Goal: Information Seeking & Learning: Compare options

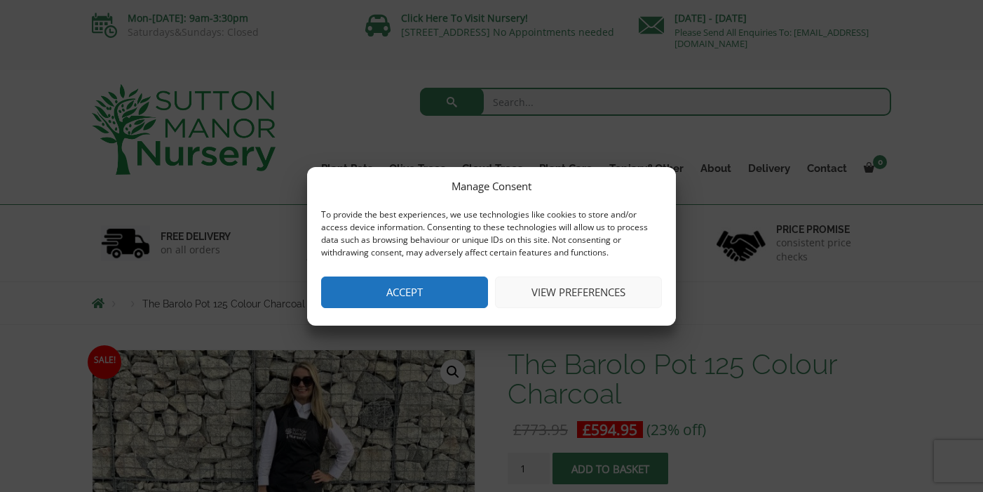
click at [552, 287] on button "View preferences" at bounding box center [578, 292] width 167 height 32
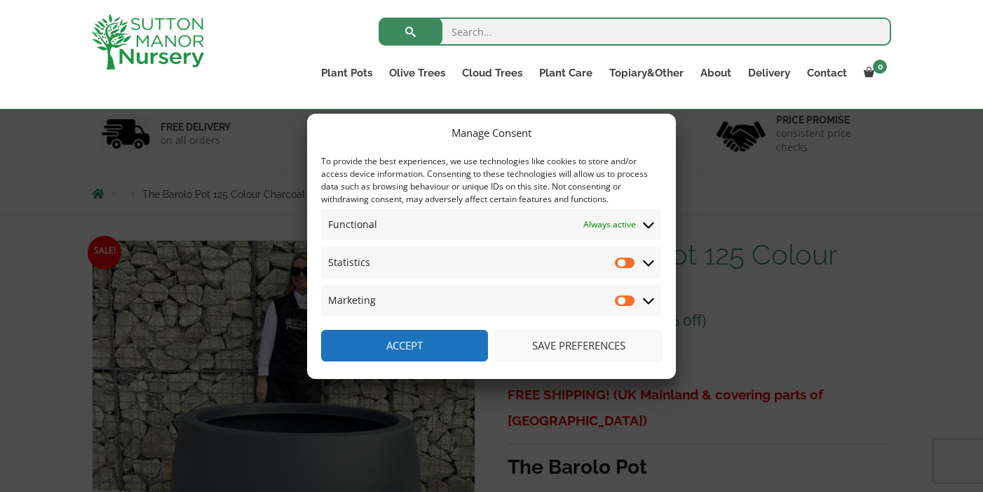
scroll to position [86, 0]
click at [576, 348] on button "Save preferences" at bounding box center [578, 346] width 167 height 32
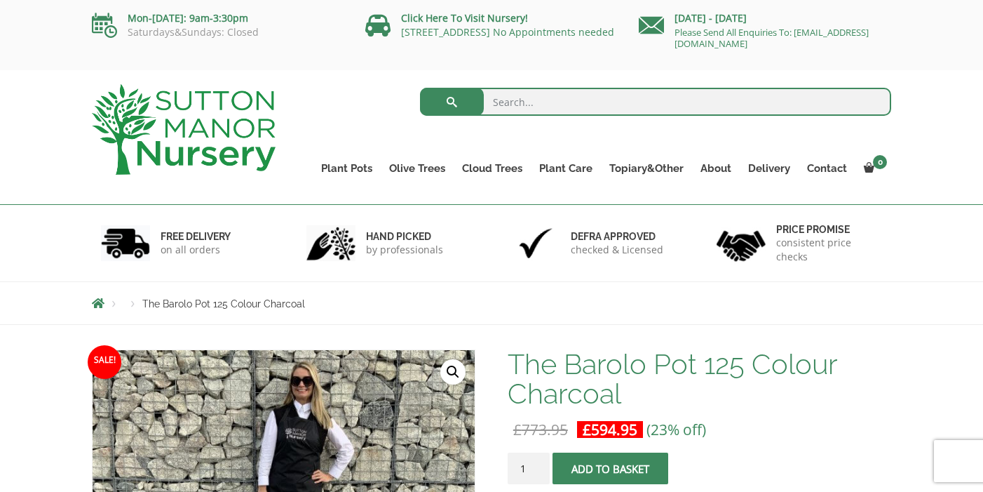
scroll to position [0, 0]
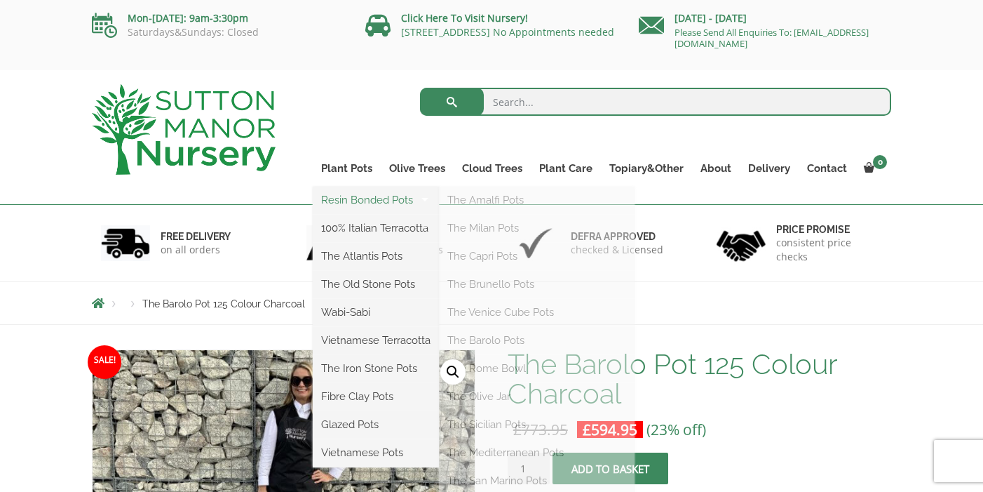
click at [349, 199] on link "Resin Bonded Pots" at bounding box center [376, 199] width 126 height 21
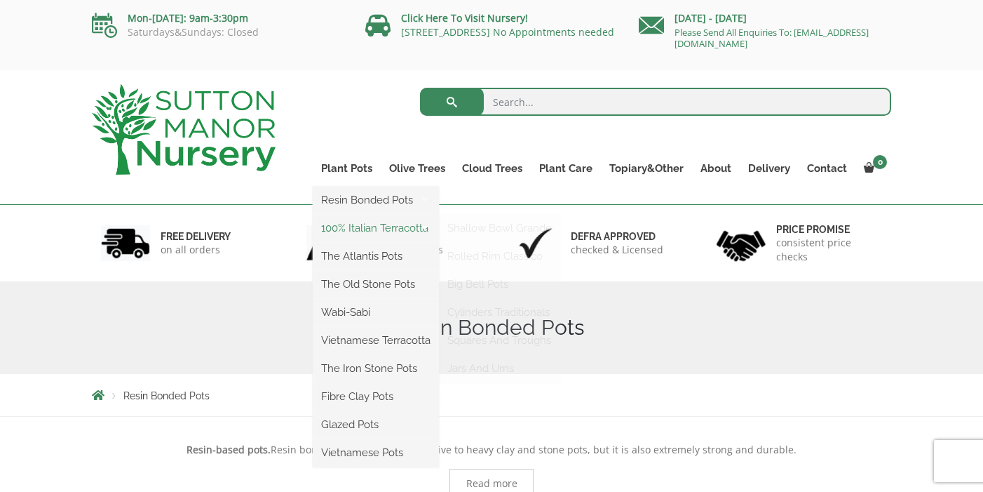
click at [348, 226] on link "100% Italian Terracotta" at bounding box center [376, 227] width 126 height 21
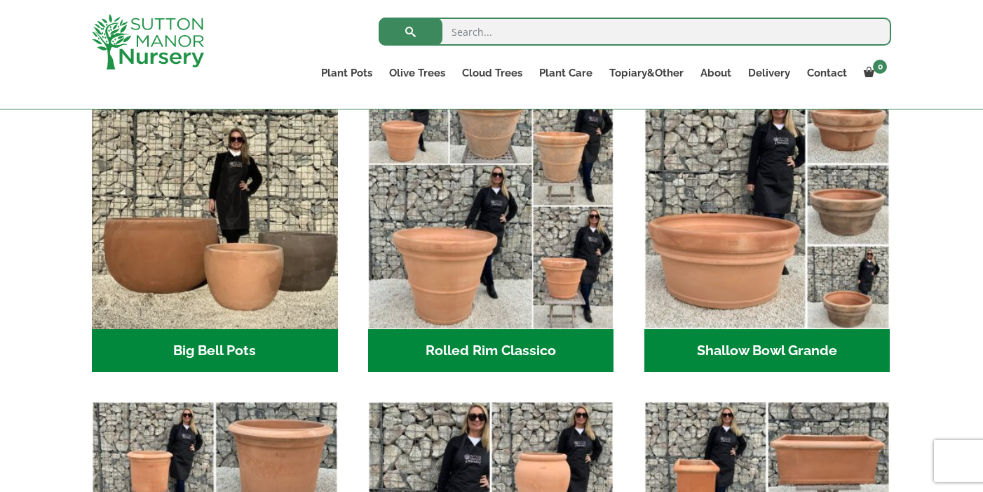
scroll to position [475, 0]
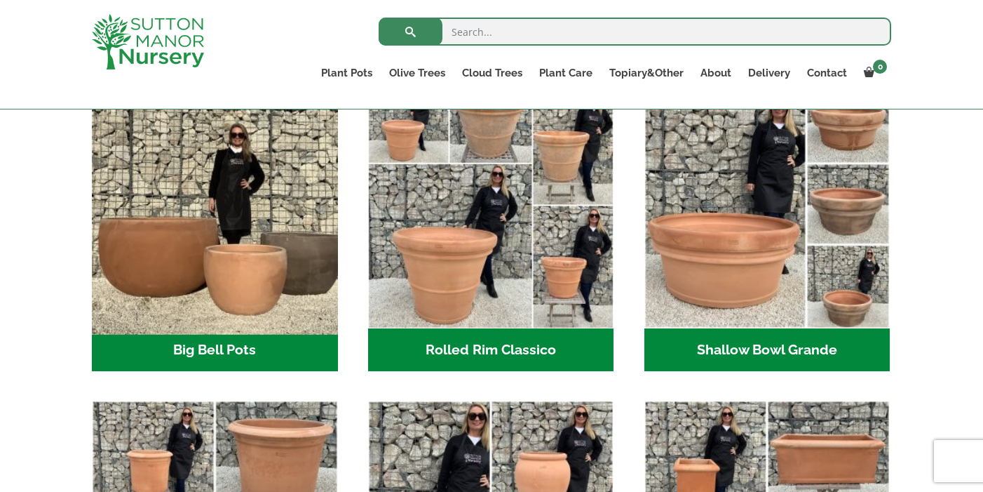
click at [254, 245] on img "Visit product category Big Bell Pots" at bounding box center [215, 205] width 258 height 258
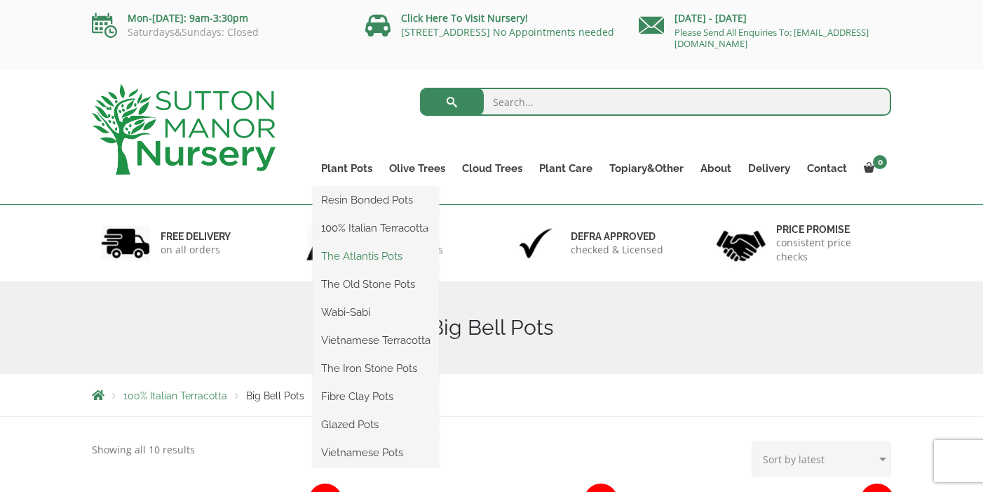
click at [355, 257] on link "The Atlantis Pots" at bounding box center [376, 255] width 126 height 21
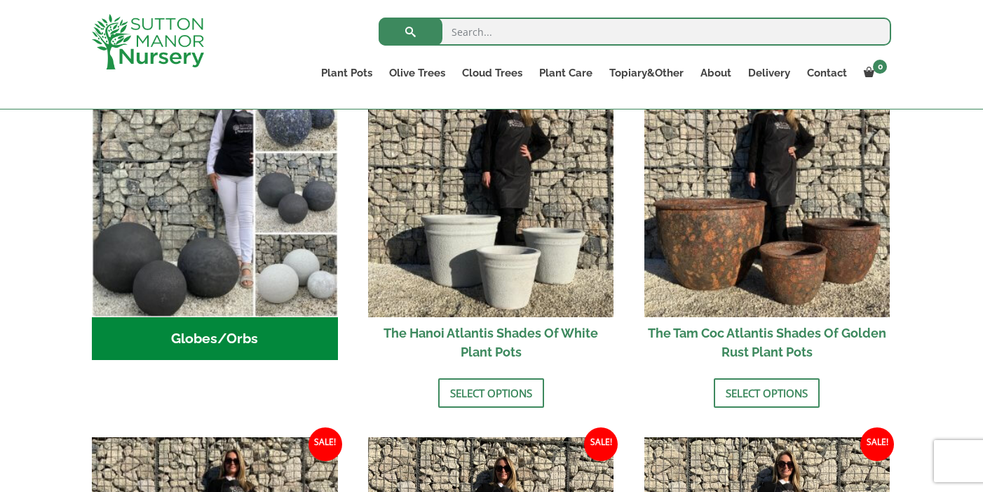
scroll to position [520, 0]
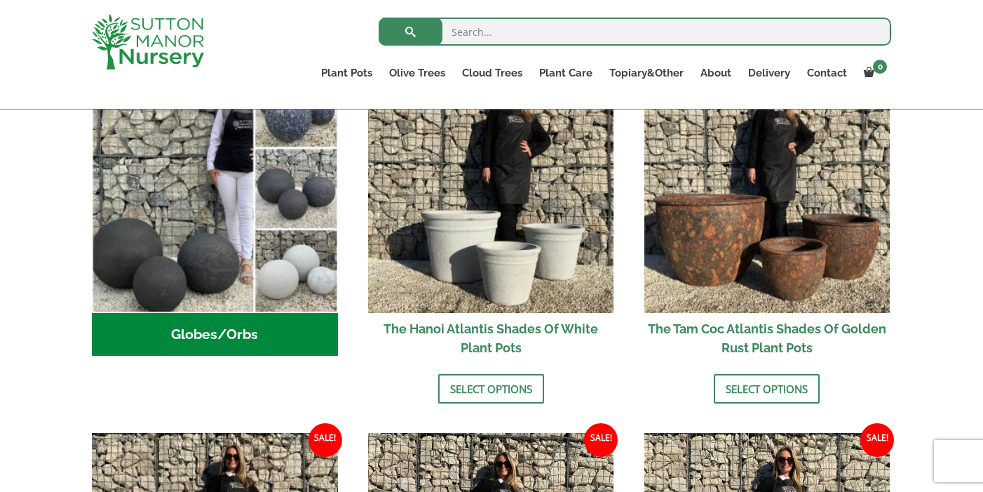
click at [219, 332] on h2 "Globes/Orbs (3)" at bounding box center [215, 334] width 246 height 43
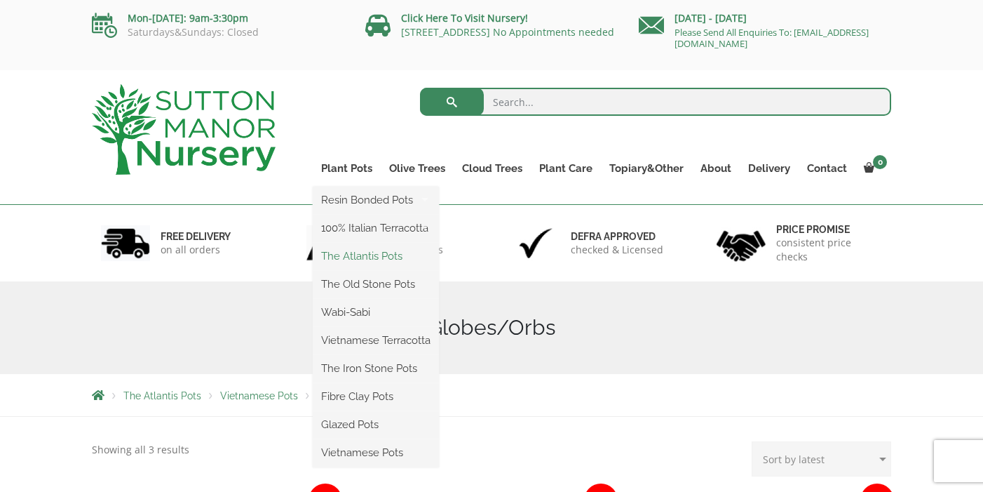
click at [351, 252] on link "The Atlantis Pots" at bounding box center [376, 255] width 126 height 21
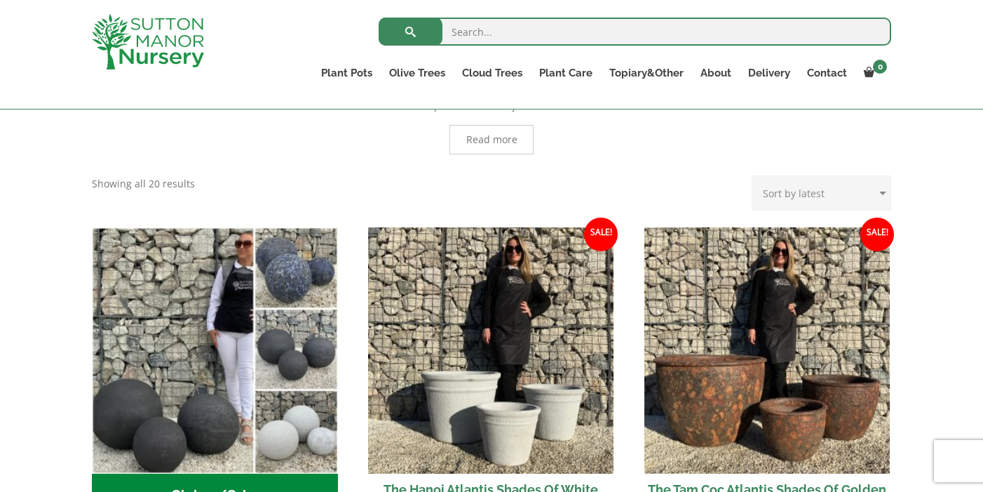
scroll to position [261, 0]
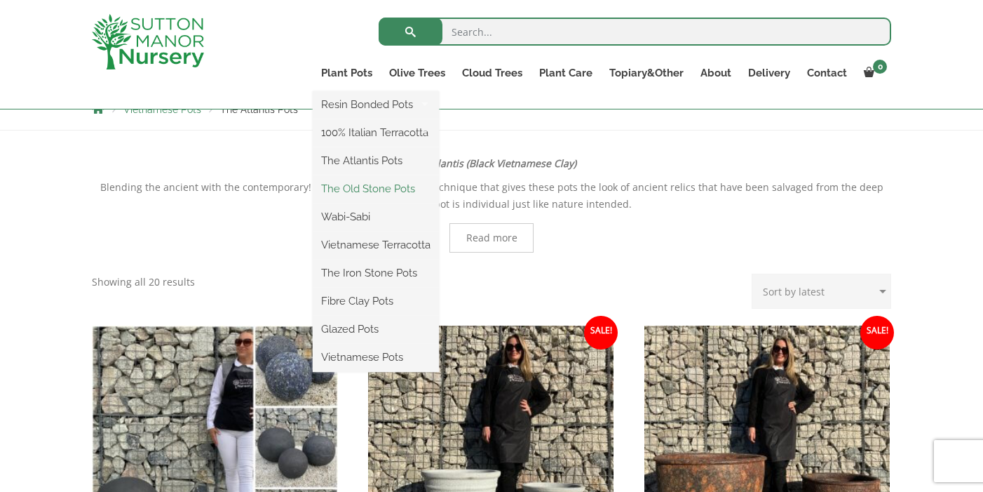
click at [363, 189] on link "The Old Stone Pots" at bounding box center [376, 188] width 126 height 21
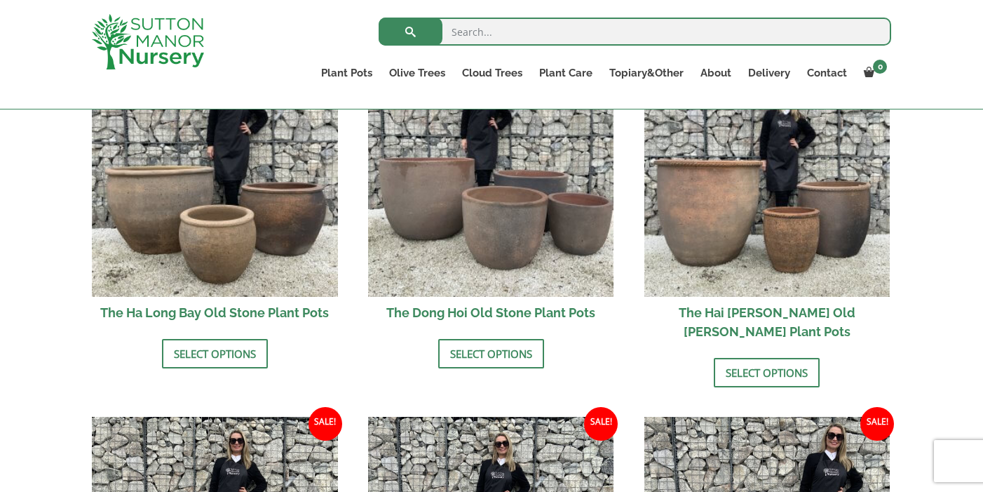
scroll to position [554, 0]
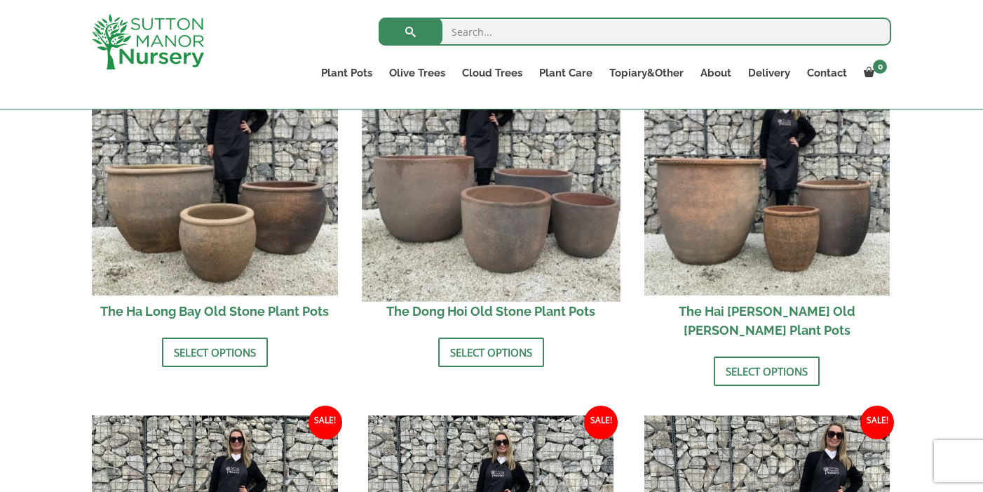
click at [492, 238] on img at bounding box center [491, 172] width 258 height 258
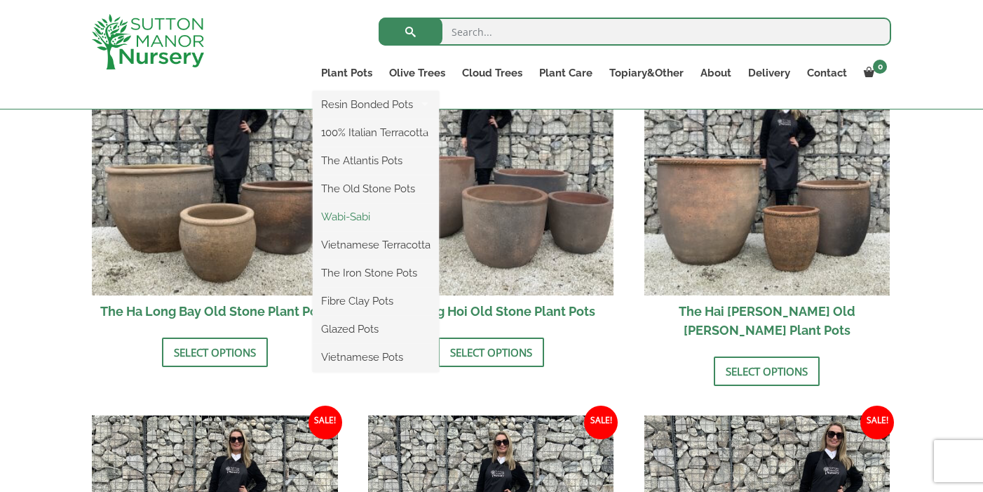
click at [353, 215] on link "Wabi-Sabi" at bounding box center [376, 216] width 126 height 21
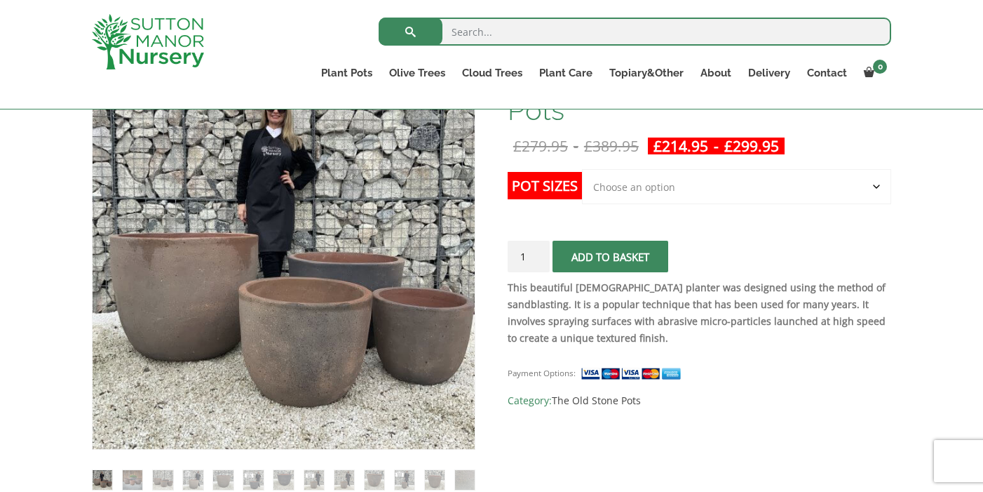
scroll to position [259, 0]
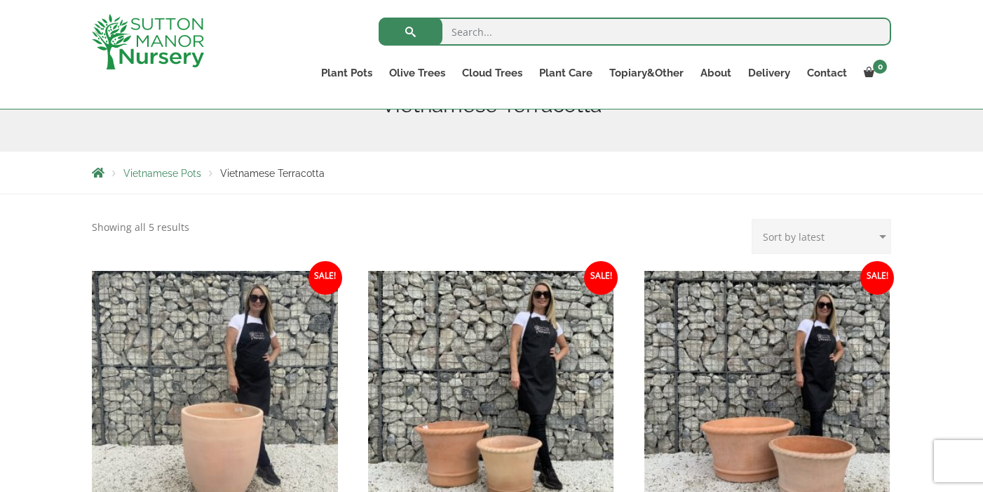
scroll to position [191, 0]
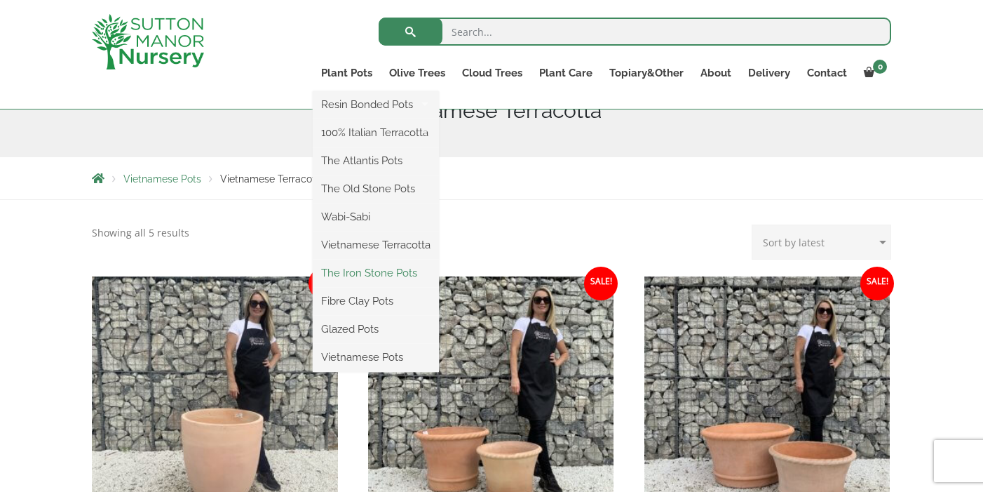
click at [358, 270] on link "The Iron Stone Pots" at bounding box center [376, 272] width 126 height 21
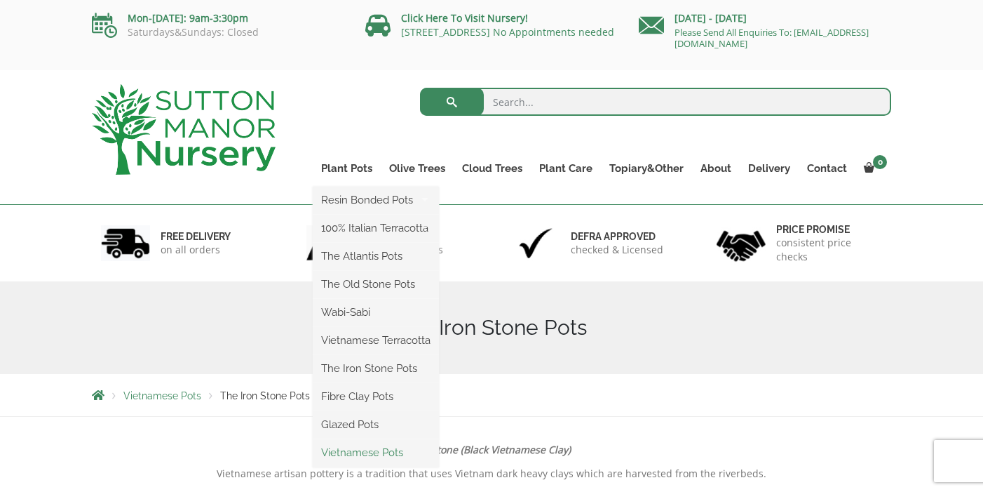
click at [342, 453] on link "Vietnamese Pots" at bounding box center [376, 452] width 126 height 21
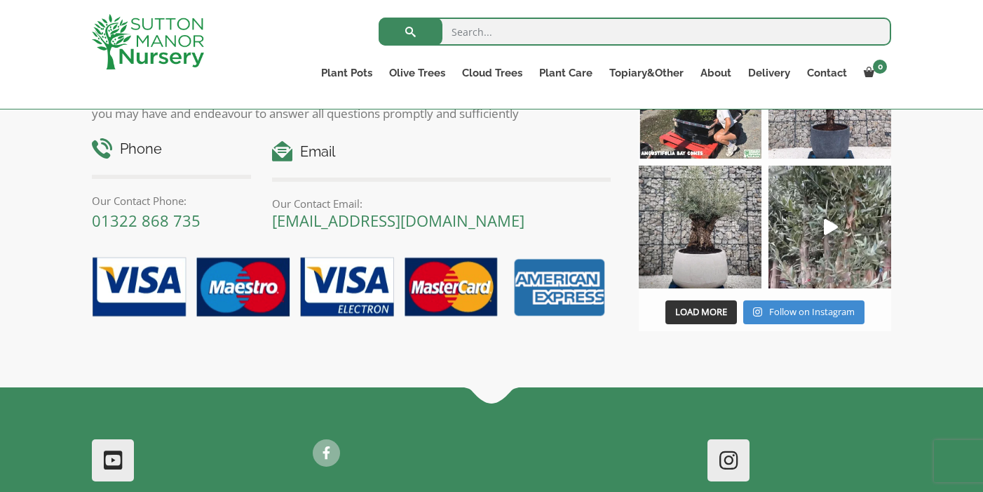
scroll to position [1236, 0]
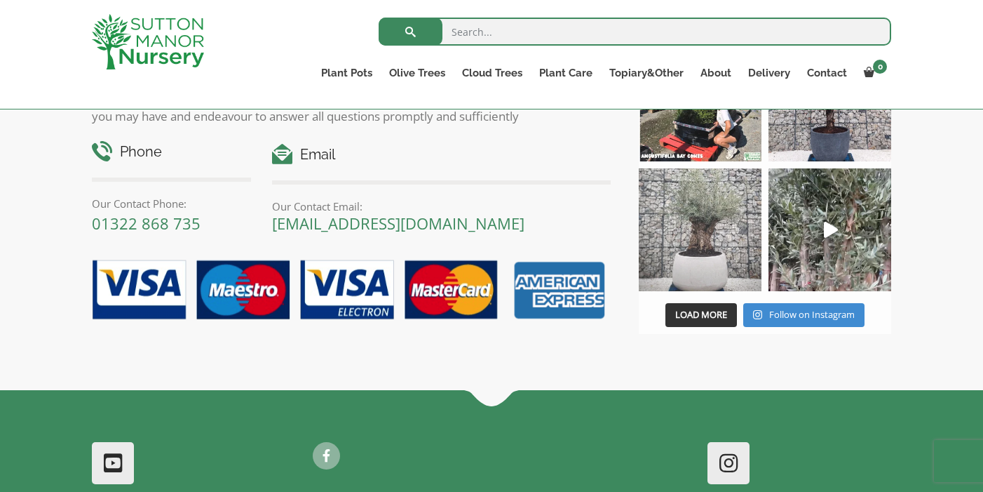
click at [686, 267] on img at bounding box center [700, 229] width 123 height 123
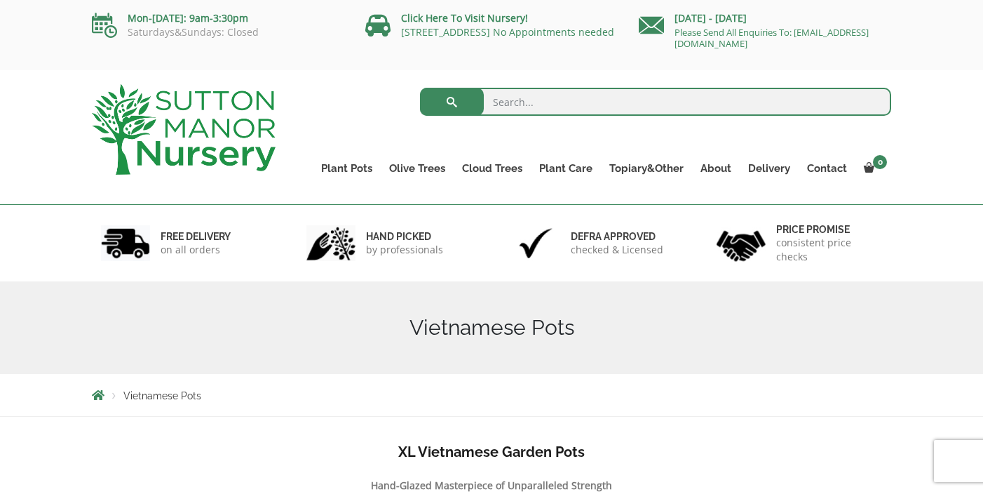
scroll to position [0, 0]
